Goal: Task Accomplishment & Management: Complete application form

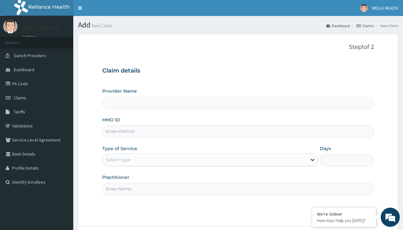
type input "Pharmacy Pick Up ( WellaHealth)"
type input "EOO/10014/A"
type input "WellaHealth"
click at [118, 159] on div "Select type" at bounding box center [118, 159] width 25 height 6
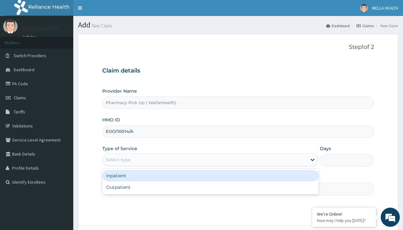
click at [210, 187] on div "Outpatient" at bounding box center [210, 186] width 217 height 11
type input "1"
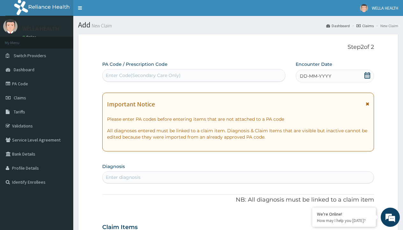
scroll to position [53, 0]
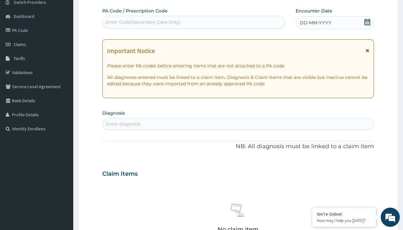
click at [315, 23] on span "DD-MM-YYYY" at bounding box center [316, 22] width 32 height 6
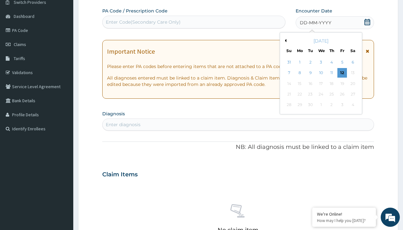
click at [285, 40] on button "Previous Month" at bounding box center [284, 40] width 3 height 3
click at [289, 73] on div "3" at bounding box center [289, 73] width 10 height 10
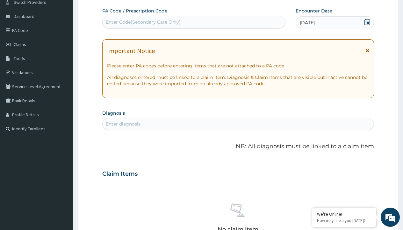
click at [143, 22] on div "Enter Code(Secondary Care Only)" at bounding box center [143, 22] width 75 height 6
type input "PRX/BBB3BEE9"
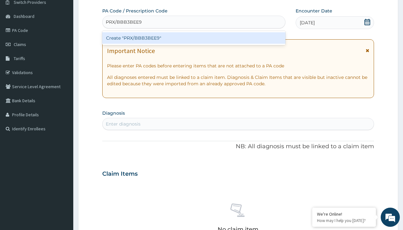
click at [194, 38] on div "Create "PRX/BBB3BEE9"" at bounding box center [193, 37] width 183 height 11
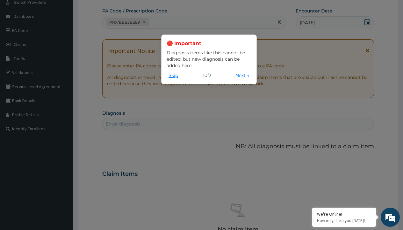
click at [173, 75] on button "Skip" at bounding box center [173, 75] width 13 height 7
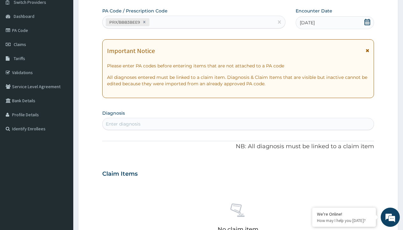
click at [123, 124] on div "Enter diagnosis" at bounding box center [123, 124] width 35 height 6
type input "prescription collected"
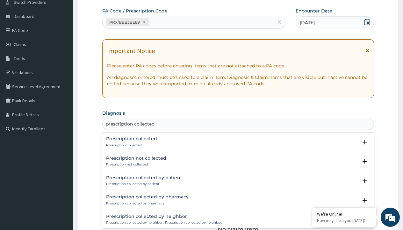
click at [131, 145] on p "Prescription collected" at bounding box center [131, 145] width 51 height 4
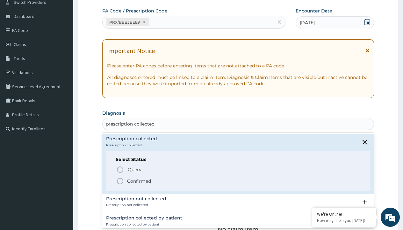
click at [139, 180] on p "Confirmed" at bounding box center [139, 181] width 24 height 6
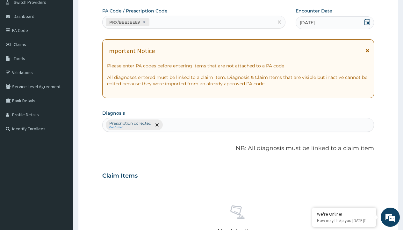
type input "procedures"
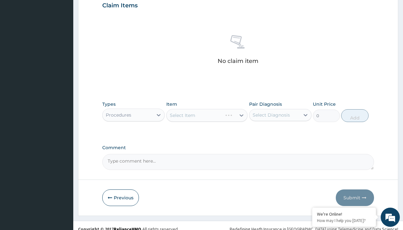
click at [182, 115] on div "Select Item" at bounding box center [183, 115] width 26 height 6
type input "service fee"
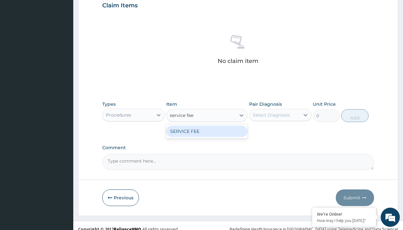
click at [207, 131] on div "SERVICE FEE" at bounding box center [207, 130] width 82 height 11
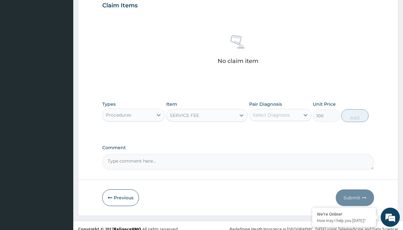
type input "100"
type input "prescription collected"
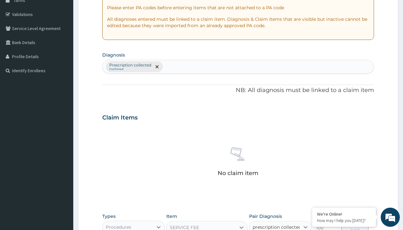
click at [355, 221] on button "Add" at bounding box center [355, 227] width 27 height 13
type input "0"
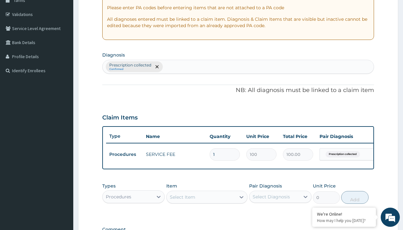
click at [119, 193] on div "Procedures" at bounding box center [119, 196] width 26 height 6
type input "drugs"
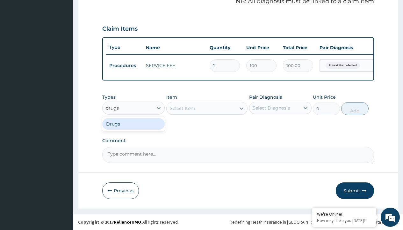
click at [134, 123] on div "Drugs" at bounding box center [133, 123] width 63 height 11
click at [182, 108] on div "Select Item" at bounding box center [207, 108] width 82 height 13
type input "atorvastatin 10mg (teva) x28"
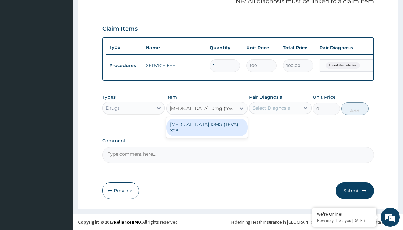
click at [207, 124] on div "[MEDICAL_DATA] 10MG (TEVA) X28" at bounding box center [207, 127] width 82 height 18
type input "171.3999938964844"
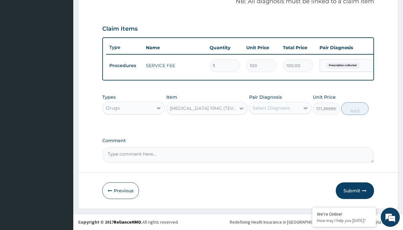
type input "prescription collected"
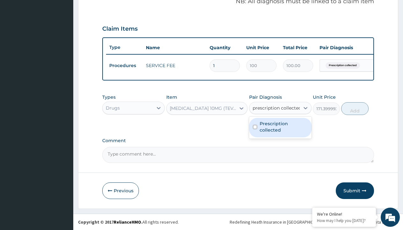
scroll to position [86, 0]
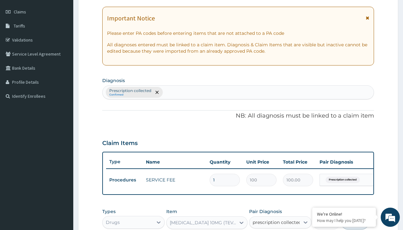
click at [355, 216] on button "Add" at bounding box center [355, 222] width 27 height 13
type input "0"
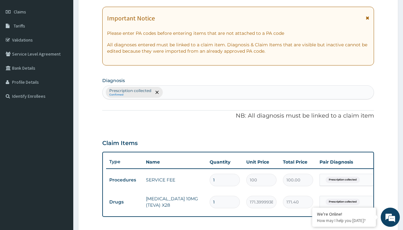
type input "28"
type input "4799.20"
type input "28"
click at [124, 196] on td "Drugs" at bounding box center [124, 202] width 37 height 12
type input "drugs"
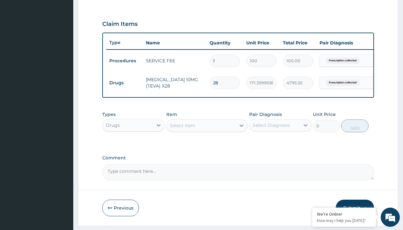
click at [182, 129] on div "Select Item" at bounding box center [183, 125] width 26 height 6
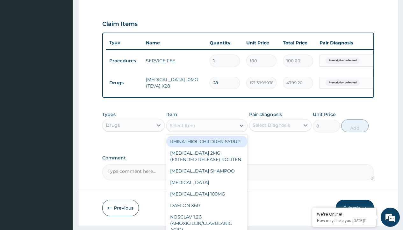
type input "clopidogrel 75mg"
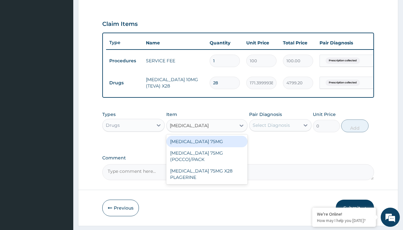
click at [207, 146] on div "CLOPIDOGREL 75MG" at bounding box center [207, 141] width 82 height 11
type input "153"
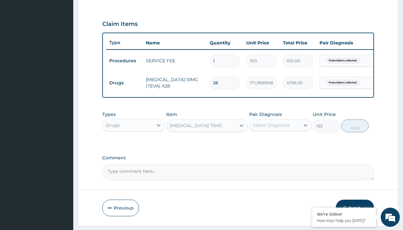
type input "prescription collected"
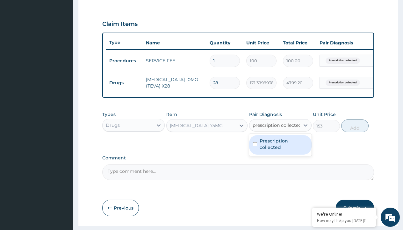
click at [280, 137] on label "Prescription collected" at bounding box center [284, 143] width 48 height 13
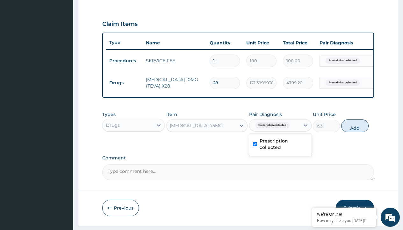
click at [355, 119] on button "Add" at bounding box center [355, 125] width 27 height 13
type input "0"
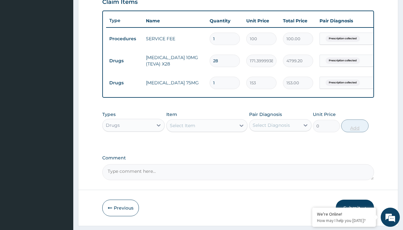
type input "28"
type input "4284.00"
type input "28"
click at [124, 61] on td "Drugs" at bounding box center [124, 61] width 37 height 12
type input "procedures"
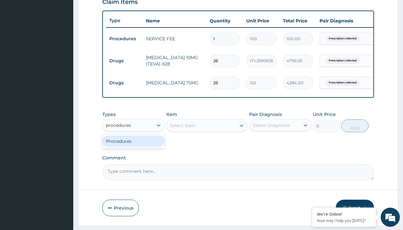
click at [134, 145] on div "Procedures" at bounding box center [133, 140] width 63 height 11
click at [182, 129] on div "Select Item" at bounding box center [183, 125] width 26 height 6
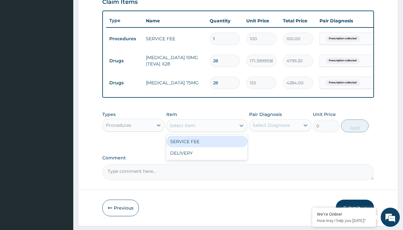
type input "delivery"
click at [207, 146] on div "DELIVERY" at bounding box center [207, 141] width 82 height 11
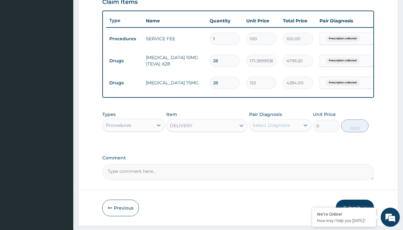
type input "2000"
type input "prescription collected"
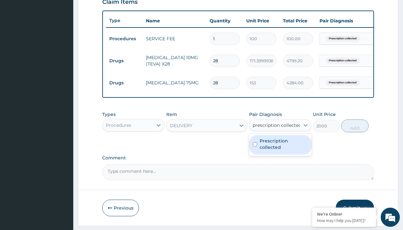
click at [280, 137] on label "Prescription collected" at bounding box center [284, 143] width 48 height 13
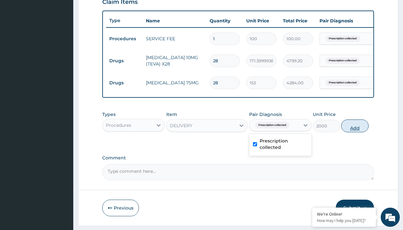
click at [355, 119] on button "Add" at bounding box center [355, 125] width 27 height 13
type input "0"
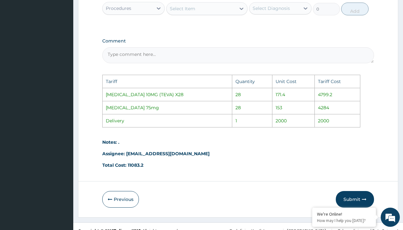
scroll to position [379, 0]
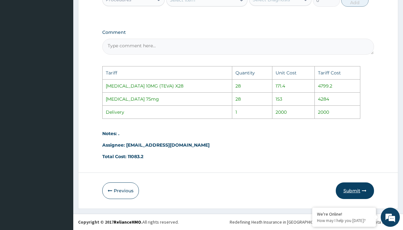
click at [343, 187] on button "Submit" at bounding box center [355, 190] width 38 height 17
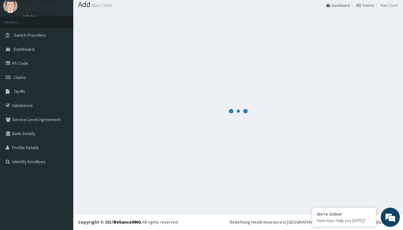
scroll to position [271, 0]
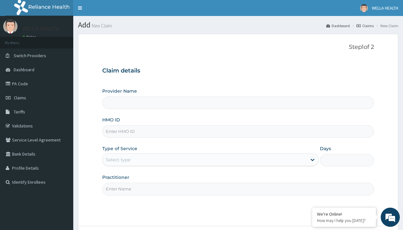
type input "Pharmacy Pick Up ( WellaHealth)"
type input "FTC/10051/B"
type input "WellaHealth"
click at [118, 159] on div "Select type" at bounding box center [118, 159] width 25 height 6
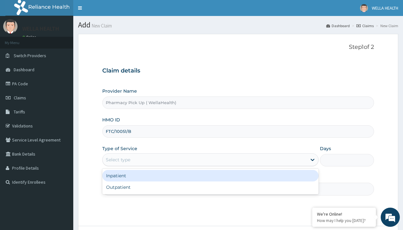
click at [210, 187] on div "Outpatient" at bounding box center [210, 186] width 217 height 11
type input "1"
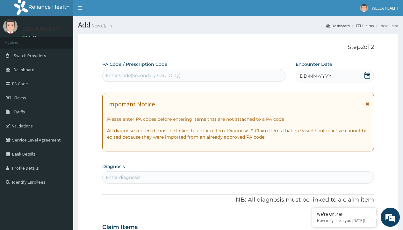
scroll to position [53, 0]
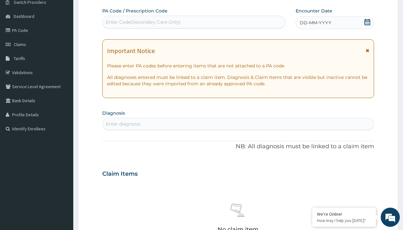
click at [315, 23] on span "DD-MM-YYYY" at bounding box center [316, 22] width 32 height 6
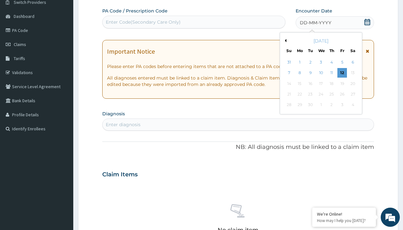
click at [285, 40] on button "Previous Month" at bounding box center [284, 40] width 3 height 3
click at [289, 73] on div "3" at bounding box center [289, 73] width 10 height 10
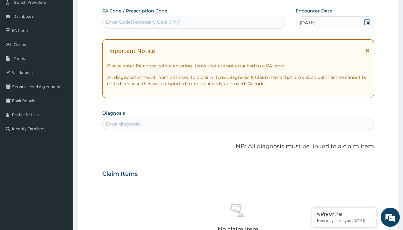
click at [123, 124] on div "Enter diagnosis" at bounding box center [123, 124] width 35 height 6
type input "prescription collected"
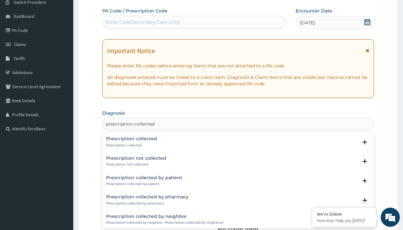
click at [131, 145] on p "Prescription collected" at bounding box center [131, 145] width 51 height 4
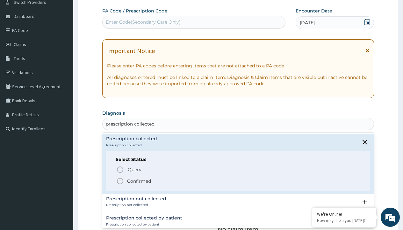
click at [139, 180] on p "Confirmed" at bounding box center [139, 181] width 24 height 6
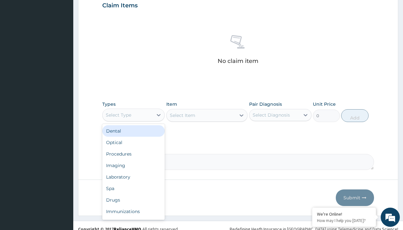
type input "procedures"
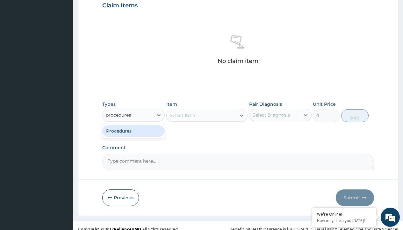
scroll to position [0, 0]
click at [134, 130] on div "Procedures" at bounding box center [133, 130] width 63 height 11
click at [182, 115] on div "Select Item" at bounding box center [207, 115] width 82 height 13
click at [119, 114] on div "Procedures" at bounding box center [119, 115] width 26 height 6
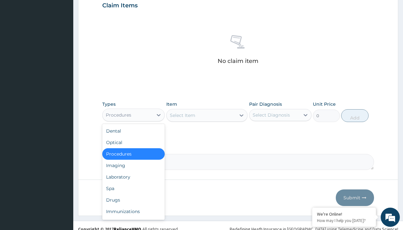
type input "procedures"
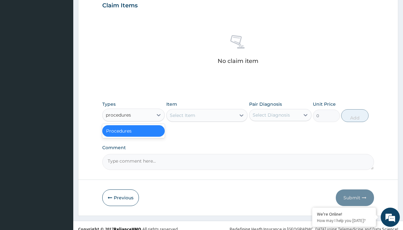
click at [134, 130] on div "Procedures" at bounding box center [133, 130] width 63 height 11
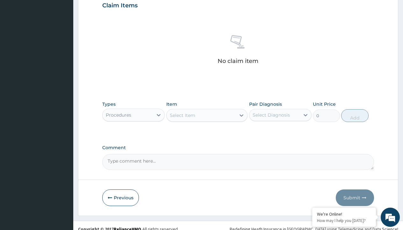
click at [182, 115] on div "Select Item" at bounding box center [183, 115] width 26 height 6
type input "service fee"
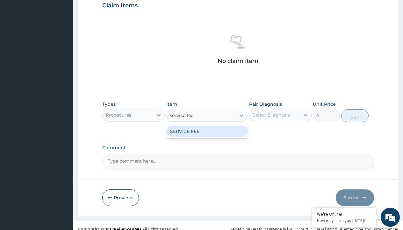
click at [207, 131] on div "SERVICE FEE" at bounding box center [207, 130] width 82 height 11
type input "100"
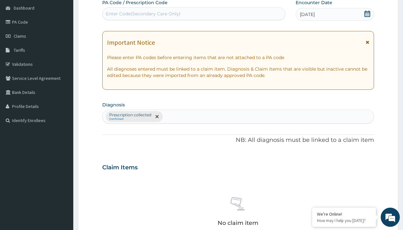
type input "prescription collected"
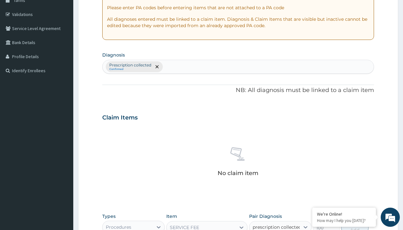
checkbox input "true"
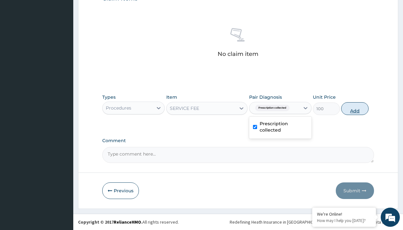
click at [355, 108] on button "Add" at bounding box center [355, 108] width 27 height 13
type input "0"
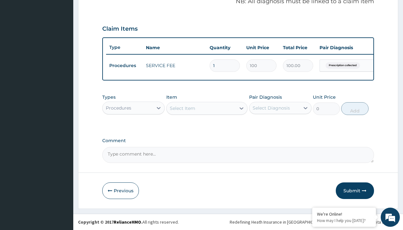
click at [119, 107] on div "Procedures" at bounding box center [119, 108] width 26 height 6
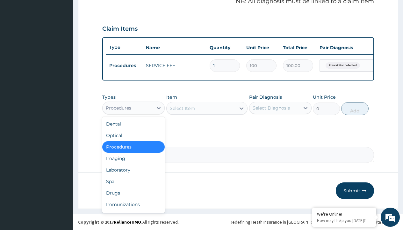
type input "drugs"
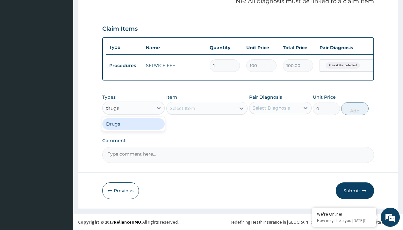
click at [134, 123] on div "Drugs" at bounding box center [133, 123] width 63 height 11
click at [182, 108] on div "Select Item" at bounding box center [207, 108] width 82 height 13
type input "gliclazide 30mg (diamicron)/pack"
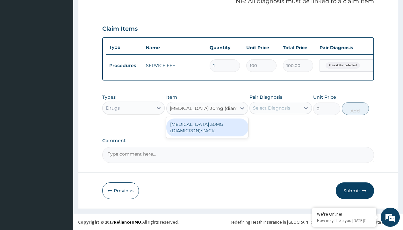
click at [207, 127] on div "GLICLAZIDE 30MG (DIAMICRON)/PACK" at bounding box center [207, 127] width 82 height 18
type input "583.2999877929688"
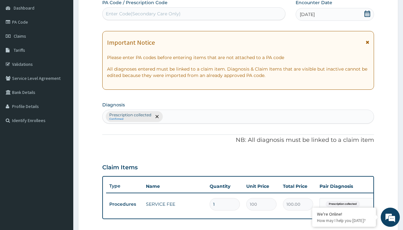
type input "prescription collected"
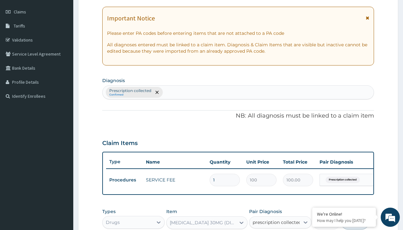
checkbox input "true"
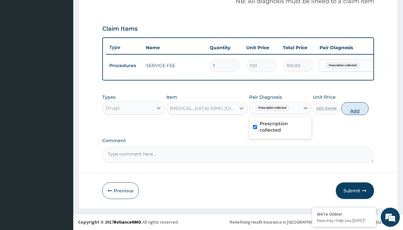
click at [355, 108] on button "Add" at bounding box center [355, 108] width 27 height 13
type input "0"
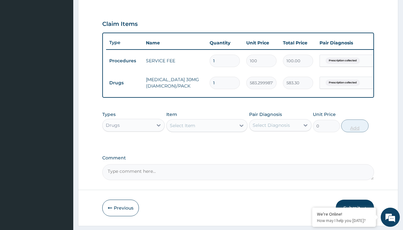
type input "30"
type input "17499.00"
type input "30"
click at [124, 83] on td "Drugs" at bounding box center [124, 83] width 37 height 12
type input "drugs"
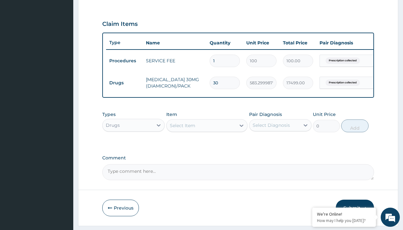
scroll to position [0, 0]
click at [134, 145] on div "Drugs" at bounding box center [133, 140] width 63 height 11
click at [182, 129] on div "Select Item" at bounding box center [183, 125] width 26 height 6
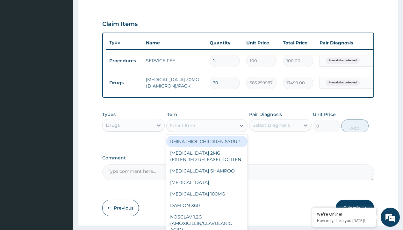
type input "empagliflozin 10mg"
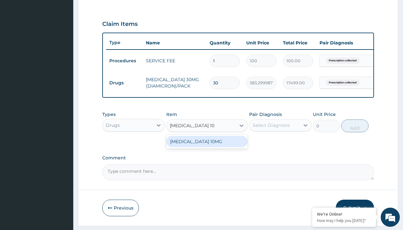
click at [207, 146] on div "EMPAGLIFLOZIN 10MG" at bounding box center [207, 141] width 82 height 11
type input "785.7000122070312"
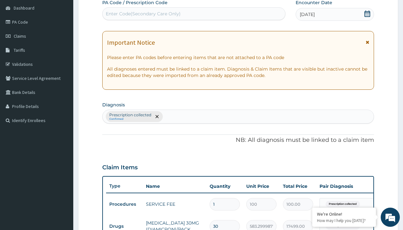
scroll to position [108, 0]
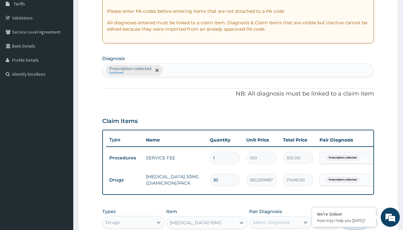
type input "prescription collected"
checkbox input "true"
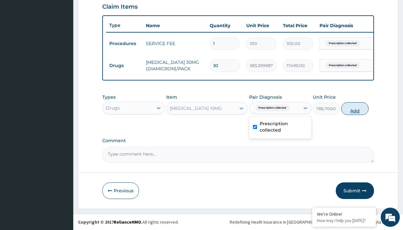
click at [355, 108] on button "Add" at bounding box center [355, 108] width 27 height 13
type input "0"
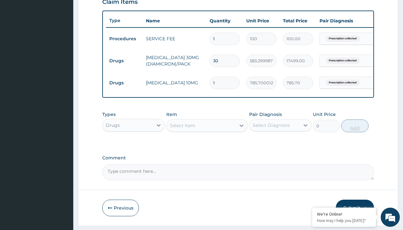
type input "28"
type input "21999.60"
type input "28"
click at [124, 61] on td "Drugs" at bounding box center [124, 61] width 37 height 12
type input "procedures"
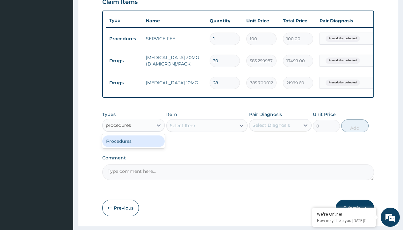
scroll to position [0, 0]
click at [134, 145] on div "Procedures" at bounding box center [133, 140] width 63 height 11
click at [182, 129] on div "Select Item" at bounding box center [183, 125] width 26 height 6
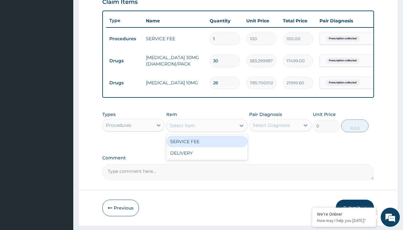
type input "delivery"
click at [207, 146] on div "DELIVERY" at bounding box center [207, 141] width 82 height 11
type input "2000"
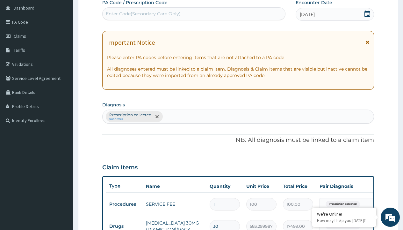
type input "prescription collected"
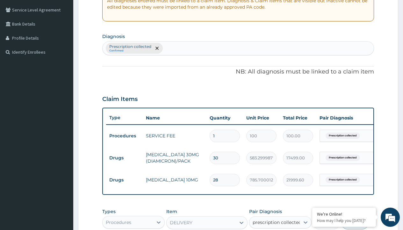
checkbox input "true"
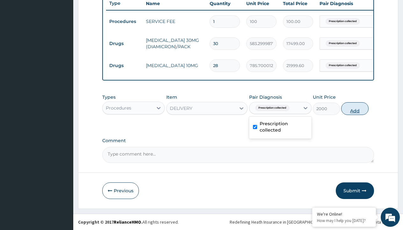
click at [355, 108] on button "Add" at bounding box center [355, 108] width 27 height 13
type input "0"
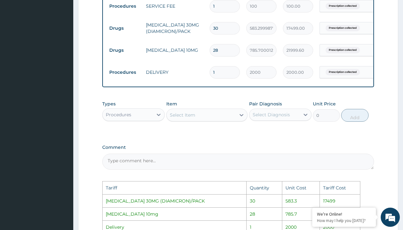
scroll to position [379, 0]
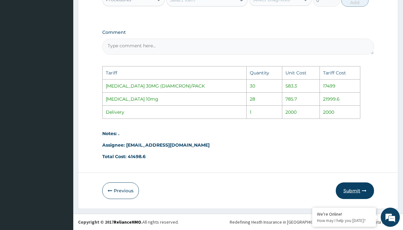
click at [350, 189] on button "Submit" at bounding box center [355, 190] width 38 height 17
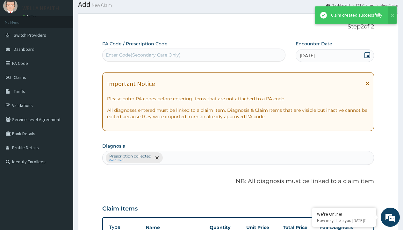
scroll to position [271, 0]
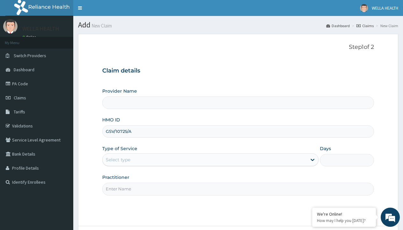
type input "GSV/10725/A"
type input "WellaHealth"
click at [118, 159] on div "Select type" at bounding box center [118, 159] width 25 height 6
type input "Pharmacy Pick Up ( WellaHealth)"
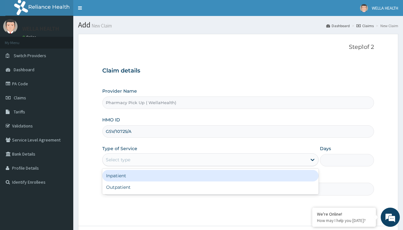
click at [210, 187] on div "Outpatient" at bounding box center [210, 186] width 217 height 11
type input "1"
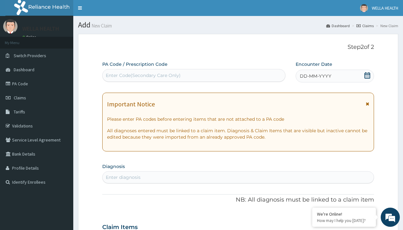
scroll to position [53, 0]
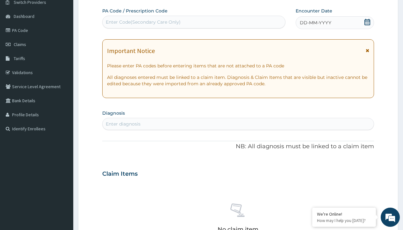
click at [315, 23] on span "DD-MM-YYYY" at bounding box center [316, 22] width 32 height 6
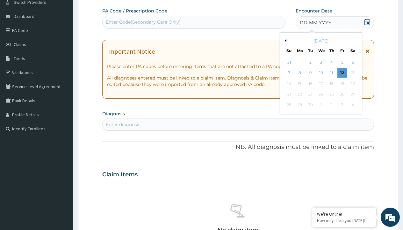
click at [285, 40] on button "Previous Month" at bounding box center [284, 40] width 3 height 3
click at [289, 73] on div "3" at bounding box center [289, 73] width 10 height 10
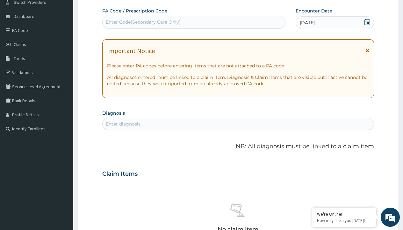
click at [143, 22] on div "Enter Code(Secondary Care Only)" at bounding box center [143, 22] width 75 height 6
type input "PRX/A93847DD"
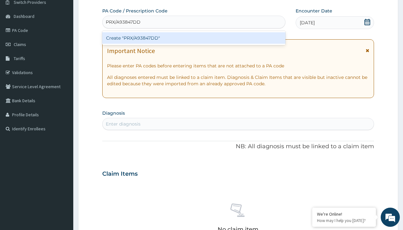
click at [194, 38] on div "Create "PRX/A93847DD"" at bounding box center [193, 37] width 183 height 11
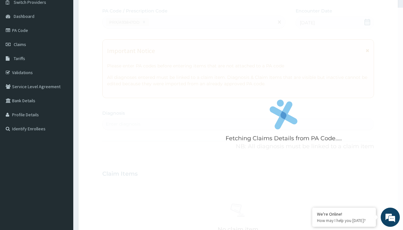
click at [123, 124] on div "Enter diagnosis" at bounding box center [123, 124] width 35 height 6
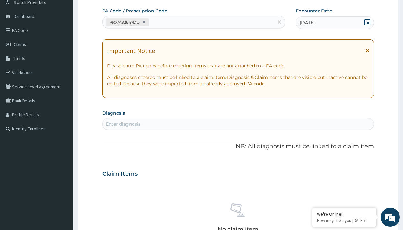
type input "prescription collected"
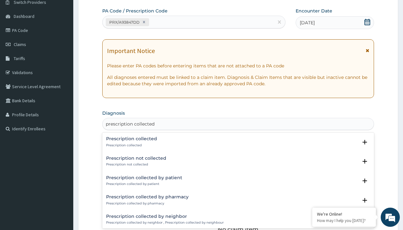
click at [131, 145] on p "Prescription collected" at bounding box center [131, 145] width 51 height 4
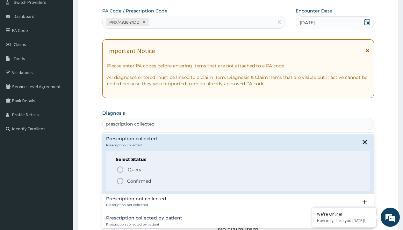
click at [139, 180] on p "Confirmed" at bounding box center [139, 181] width 24 height 6
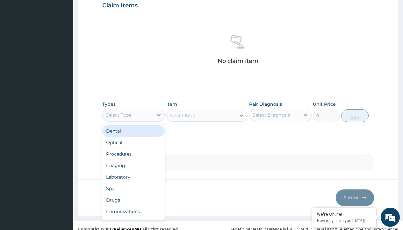
type input "procedures"
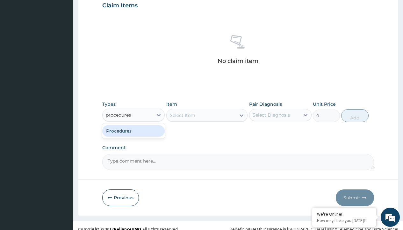
click at [134, 130] on div "Procedures" at bounding box center [133, 130] width 63 height 11
click at [182, 115] on div "Select Item" at bounding box center [207, 115] width 82 height 13
click at [119, 114] on div "Procedures" at bounding box center [119, 115] width 26 height 6
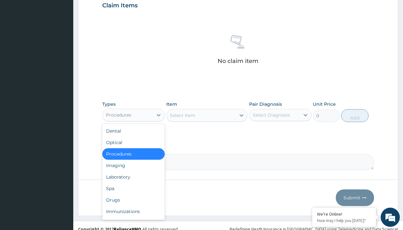
type input "procedures"
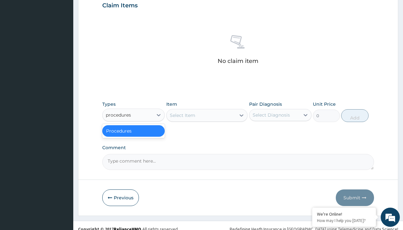
click at [134, 130] on div "Procedures" at bounding box center [133, 130] width 63 height 11
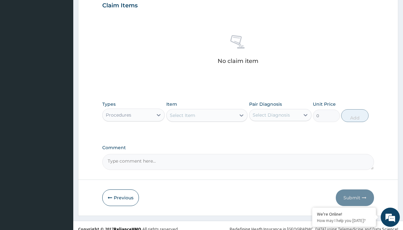
click at [182, 115] on div "Select Item" at bounding box center [183, 115] width 26 height 6
type input "service fee"
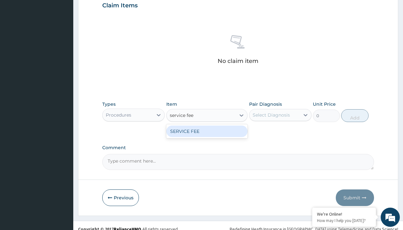
click at [207, 131] on div "SERVICE FEE" at bounding box center [207, 130] width 82 height 11
type input "100"
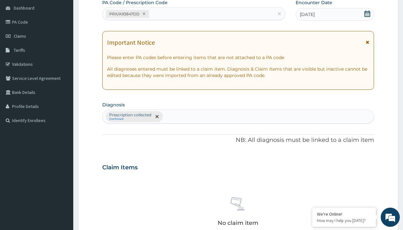
type input "prescription collected"
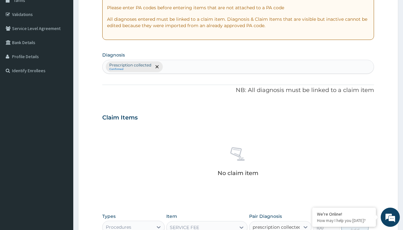
checkbox input "true"
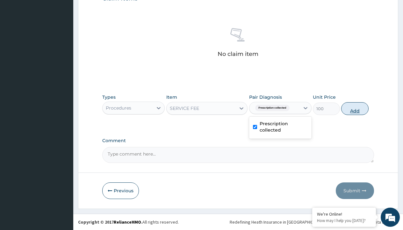
click at [355, 108] on button "Add" at bounding box center [355, 108] width 27 height 13
type input "0"
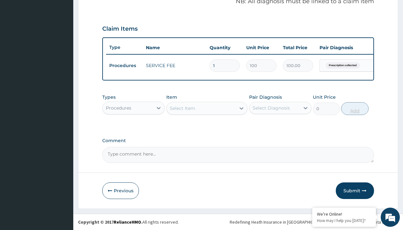
scroll to position [205, 0]
click at [119, 107] on div "Procedures" at bounding box center [119, 108] width 26 height 6
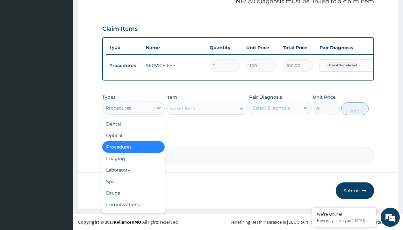
type input "drugs"
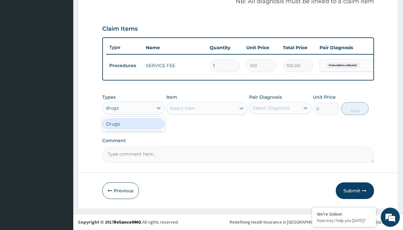
click at [134, 123] on div "Drugs" at bounding box center [133, 123] width 63 height 11
click at [182, 108] on div "Select Item" at bounding box center [207, 108] width 82 height 13
type input "clopidogrel 75mg"
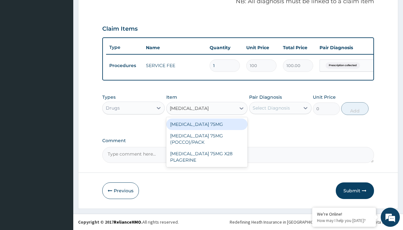
click at [207, 124] on div "[MEDICAL_DATA] 75MG" at bounding box center [207, 123] width 82 height 11
type input "153"
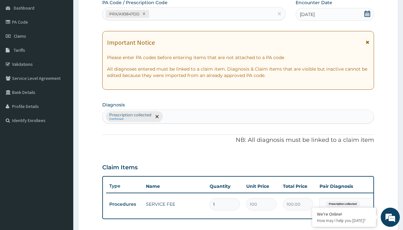
type input "prescription collected"
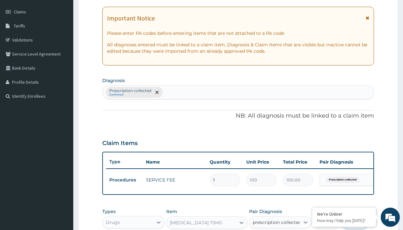
checkbox input "true"
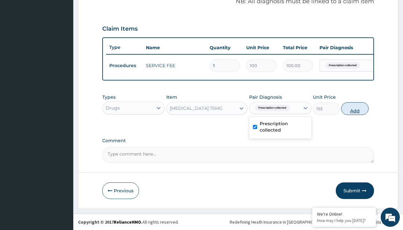
click at [355, 108] on button "Add" at bounding box center [355, 108] width 27 height 13
type input "0"
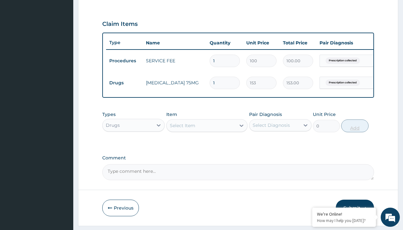
type input "28"
type input "4284.00"
type input "28"
click at [124, 83] on td "Drugs" at bounding box center [124, 83] width 37 height 12
type input "drugs"
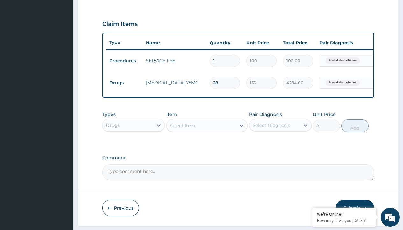
scroll to position [0, 0]
click at [134, 145] on div "Drugs" at bounding box center [133, 140] width 63 height 11
click at [182, 129] on div "Select Item" at bounding box center [183, 125] width 26 height 6
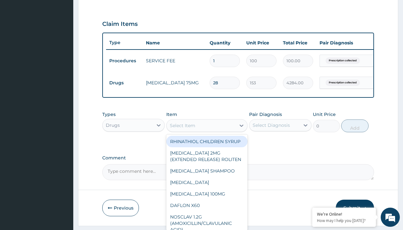
type input "hydrochlorothiazide 25mg (hydrex) x10"
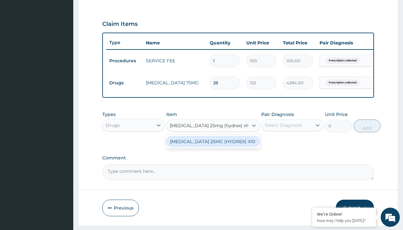
click at [213, 147] on div "[MEDICAL_DATA] 25MG (HYDREX) X10" at bounding box center [213, 141] width 94 height 11
type input "40"
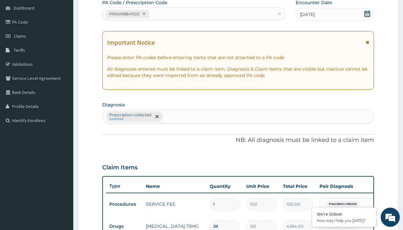
type input "prescription collected"
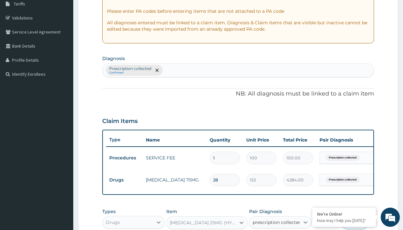
checkbox input "true"
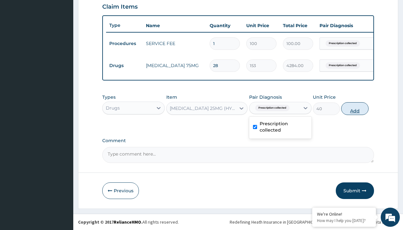
click at [355, 108] on button "Add" at bounding box center [355, 108] width 27 height 13
type input "0"
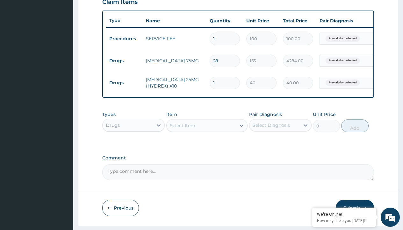
type input "60"
type input "2400.00"
type input "60"
click at [124, 61] on td "Drugs" at bounding box center [124, 61] width 37 height 12
type input "drugs"
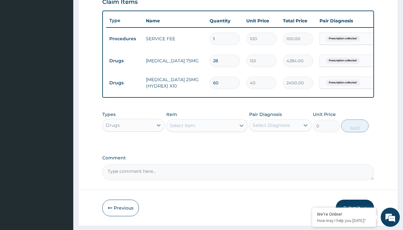
scroll to position [0, 0]
click at [134, 145] on div "Drugs" at bounding box center [133, 140] width 63 height 11
click at [182, 129] on div "Select Item" at bounding box center [183, 125] width 26 height 6
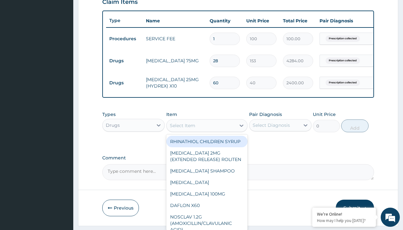
type input "losartan 50mg x30"
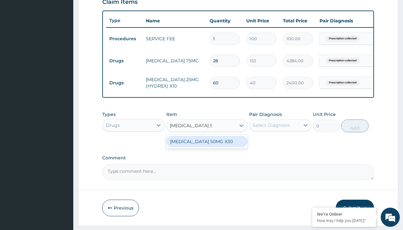
click at [207, 146] on div "[MEDICAL_DATA] 50MG X30" at bounding box center [207, 141] width 82 height 11
type input "221.3999938964844"
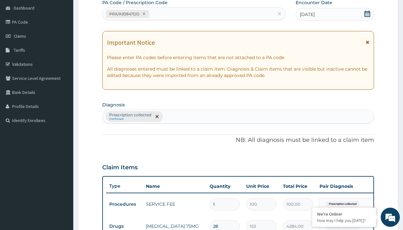
type input "prescription collected"
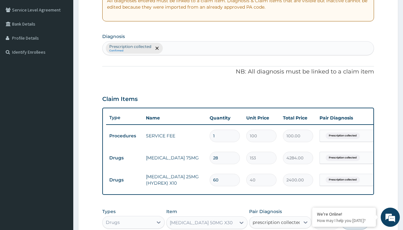
checkbox input "true"
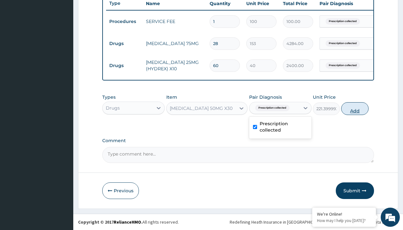
click at [355, 108] on button "Add" at bounding box center [355, 108] width 27 height 13
type input "0"
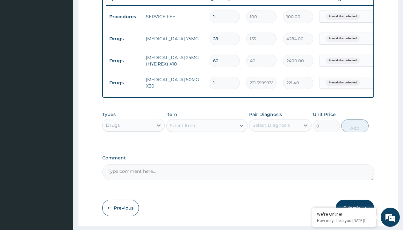
type input "30"
type input "6642.00"
type input "30"
click at [124, 39] on td "Drugs" at bounding box center [124, 39] width 37 height 12
type input "procedures"
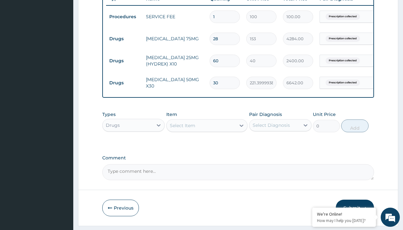
scroll to position [0, 0]
click at [134, 145] on div "Procedures" at bounding box center [133, 140] width 63 height 11
click at [182, 129] on div "Select Item" at bounding box center [183, 125] width 26 height 6
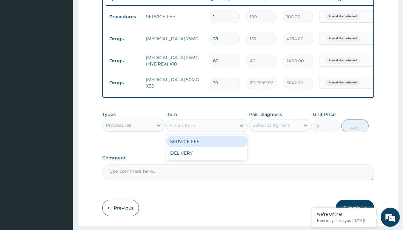
type input "delivery"
click at [207, 146] on div "DELIVERY" at bounding box center [207, 141] width 82 height 11
type input "2000"
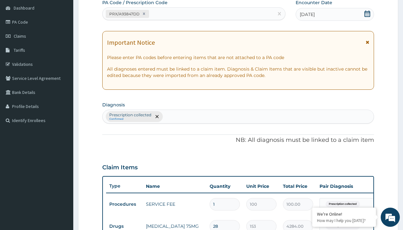
type input "prescription collected"
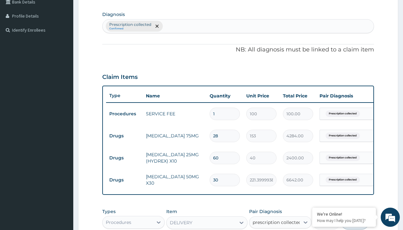
checkbox input "true"
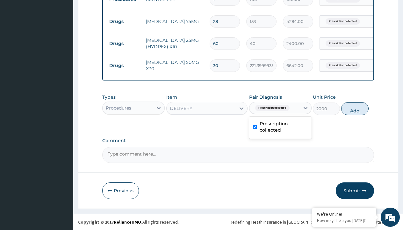
click at [355, 108] on button "Add" at bounding box center [355, 108] width 27 height 13
type input "0"
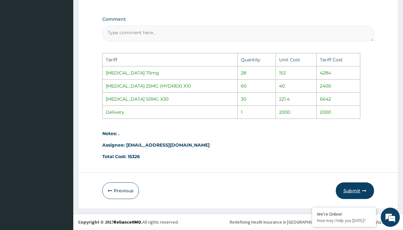
click at [352, 189] on button "Submit" at bounding box center [355, 190] width 38 height 17
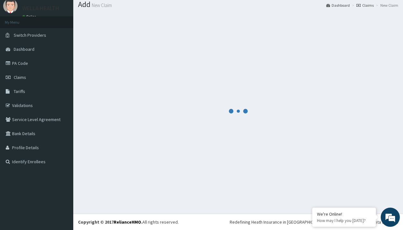
scroll to position [293, 0]
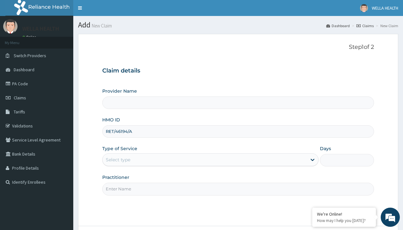
type input "RET/46194/A"
type input "WellaHealth"
type input "Pharmacy Pick Up ( WellaHealth)"
type input "WellaHealth"
click at [118, 159] on div "Select type" at bounding box center [118, 159] width 25 height 6
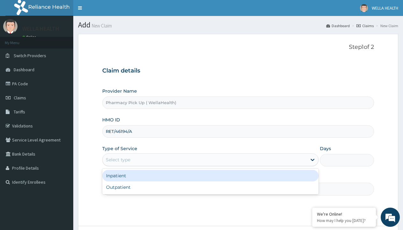
click at [210, 187] on div "Outpatient" at bounding box center [210, 186] width 217 height 11
type input "1"
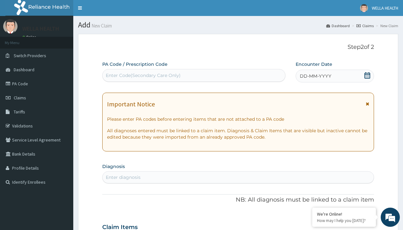
scroll to position [53, 0]
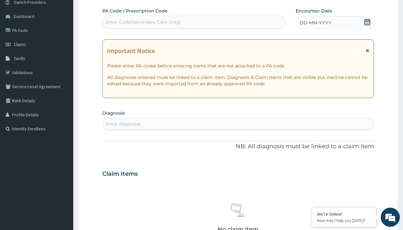
click at [315, 23] on span "DD-MM-YYYY" at bounding box center [316, 22] width 32 height 6
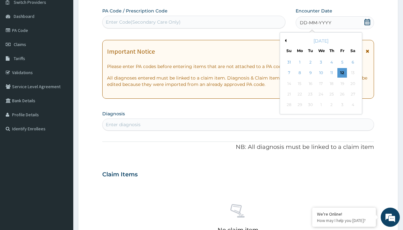
click at [285, 40] on button "Previous Month" at bounding box center [284, 40] width 3 height 3
click at [289, 73] on div "3" at bounding box center [289, 73] width 10 height 10
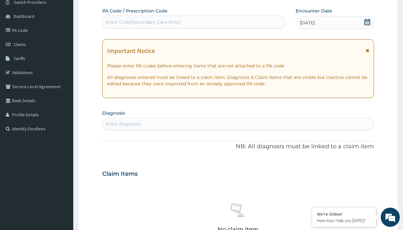
click at [143, 22] on div "Enter Code(Secondary Care Only)" at bounding box center [143, 22] width 75 height 6
type input "PRX/E4E50584"
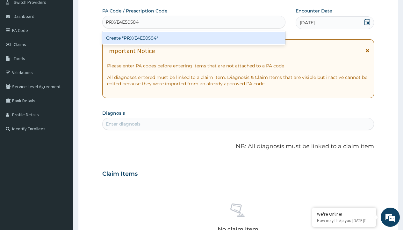
click at [194, 38] on div "Create "PRX/E4E50584"" at bounding box center [193, 37] width 183 height 11
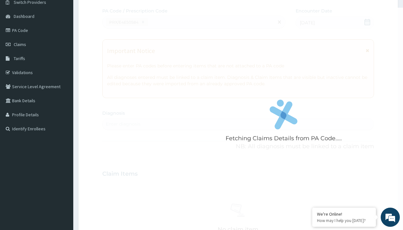
click at [123, 124] on div "Enter diagnosis" at bounding box center [123, 124] width 35 height 6
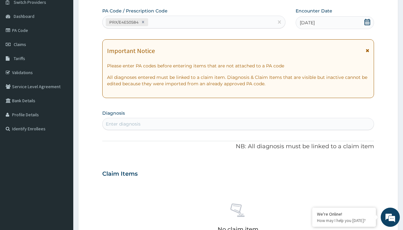
type input "prescription collected"
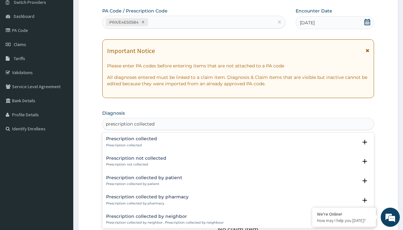
click at [131, 145] on p "Prescription collected" at bounding box center [131, 145] width 51 height 4
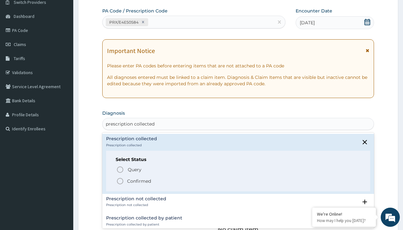
click at [139, 180] on p "Confirmed" at bounding box center [139, 181] width 24 height 6
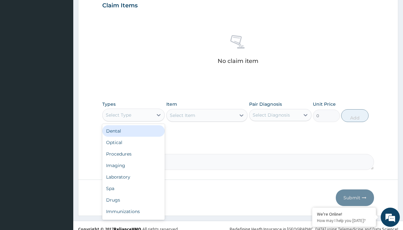
type input "procedures"
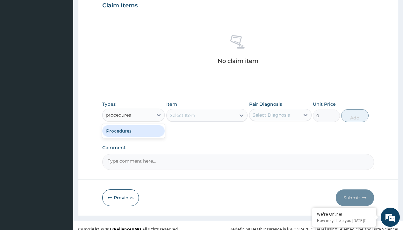
scroll to position [0, 0]
click at [134, 130] on div "Procedures" at bounding box center [133, 130] width 63 height 11
click at [182, 115] on div "Select Item" at bounding box center [207, 115] width 82 height 13
click at [119, 114] on div "Procedures" at bounding box center [119, 115] width 26 height 6
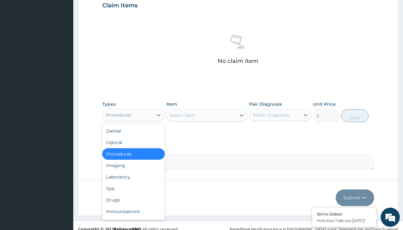
type input "procedures"
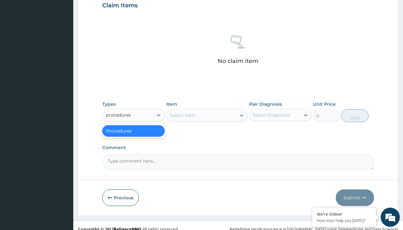
click at [134, 130] on div "Procedures" at bounding box center [133, 130] width 63 height 11
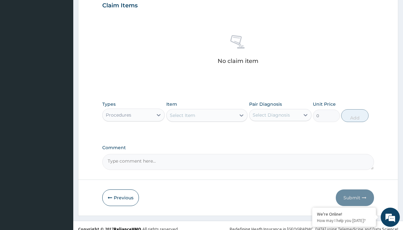
click at [182, 115] on div "Select Item" at bounding box center [183, 115] width 26 height 6
type input "service fee"
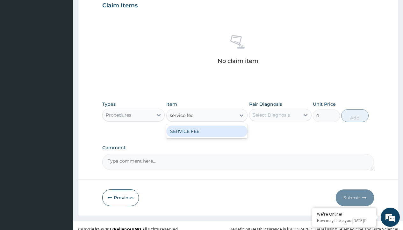
click at [207, 131] on div "SERVICE FEE" at bounding box center [207, 130] width 82 height 11
type input "100"
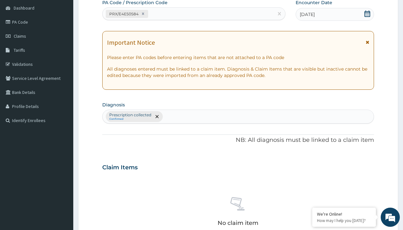
type input "prescription collected"
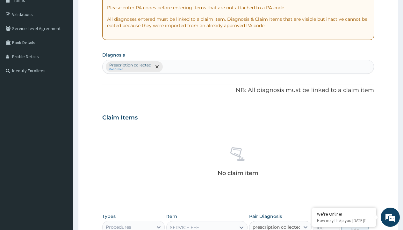
checkbox input "true"
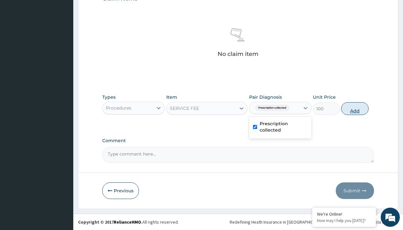
click at [355, 108] on button "Add" at bounding box center [355, 108] width 27 height 13
type input "0"
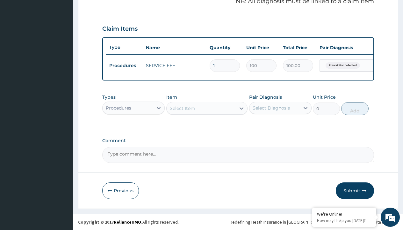
scroll to position [205, 0]
click at [119, 107] on div "Procedures" at bounding box center [119, 108] width 26 height 6
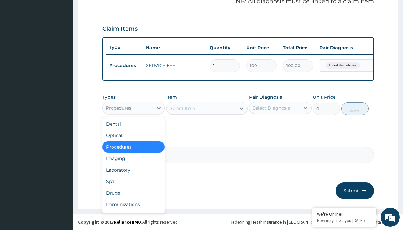
type input "drugs"
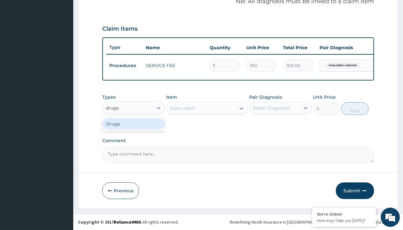
scroll to position [0, 0]
click at [134, 123] on div "Drugs" at bounding box center [133, 123] width 63 height 11
click at [182, 108] on div "Select Item" at bounding box center [207, 108] width 82 height 13
type input "vildagliptin (galvus) 50mg x14"
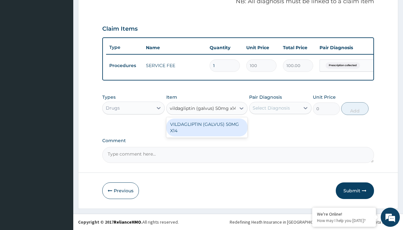
click at [207, 127] on div "VILDAGLIPTIN (GALVUS) 50MG X14" at bounding box center [207, 127] width 82 height 18
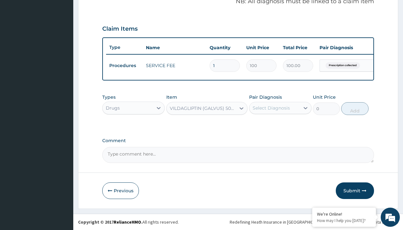
type input "857.0999755859375"
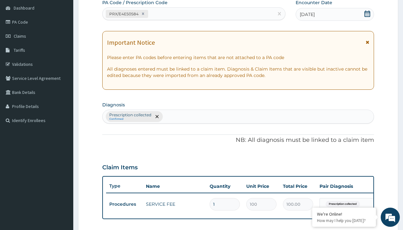
type input "prescription collected"
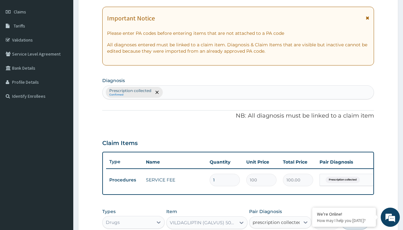
checkbox input "true"
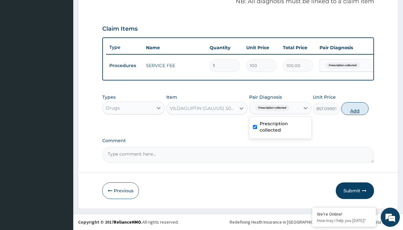
click at [355, 108] on button "Add" at bounding box center [355, 108] width 27 height 13
type input "0"
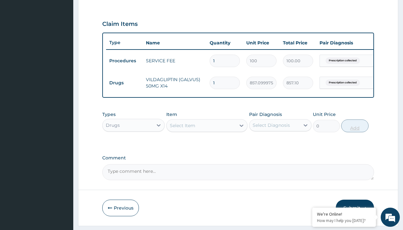
type input "28"
type input "23998.80"
type input "28"
click at [124, 83] on td "Drugs" at bounding box center [124, 83] width 37 height 12
type input "procedures"
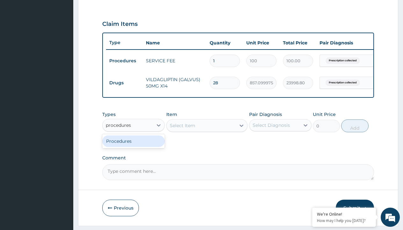
scroll to position [0, 0]
click at [134, 145] on div "Procedures" at bounding box center [133, 140] width 63 height 11
click at [182, 129] on div "Select Item" at bounding box center [183, 125] width 26 height 6
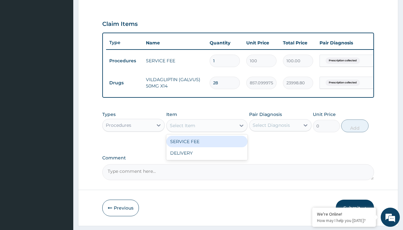
type input "delivery"
click at [207, 146] on div "DELIVERY" at bounding box center [207, 141] width 82 height 11
type input "2000"
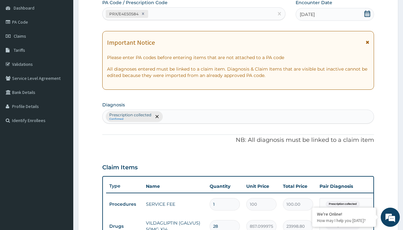
type input "prescription collected"
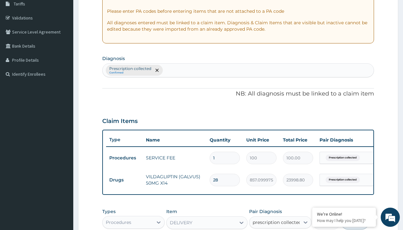
checkbox input "true"
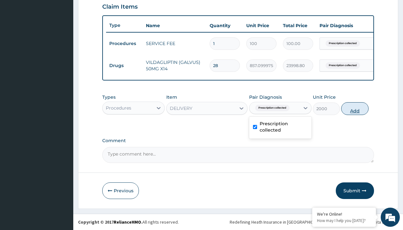
click at [355, 108] on button "Add" at bounding box center [355, 108] width 27 height 13
type input "0"
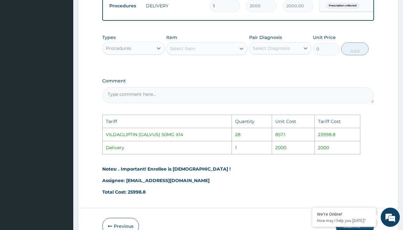
scroll to position [344, 0]
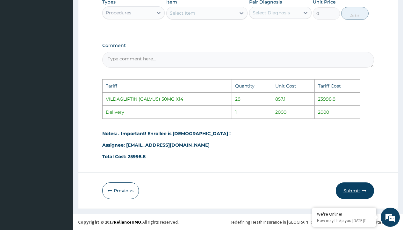
click at [364, 190] on icon "button" at bounding box center [364, 190] width 4 height 4
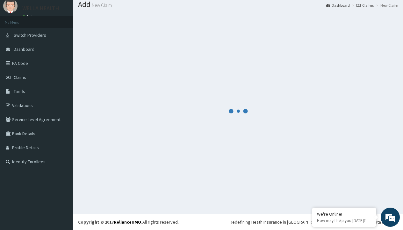
scroll to position [249, 0]
